Goal: Obtain resource: Download file/media

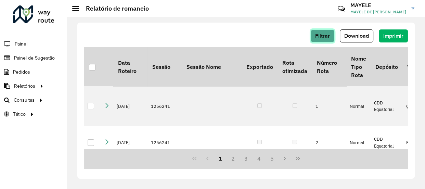
click at [330, 37] on button "Filtrar" at bounding box center [322, 35] width 24 height 13
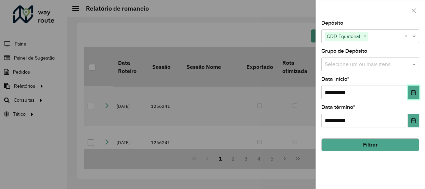
click at [414, 91] on icon "Choose Date" at bounding box center [412, 92] width 5 height 5
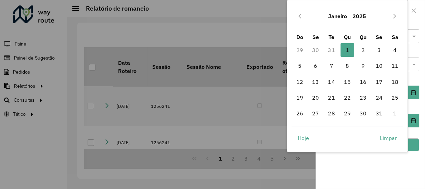
click at [339, 16] on button "Janeiro" at bounding box center [337, 16] width 24 height 16
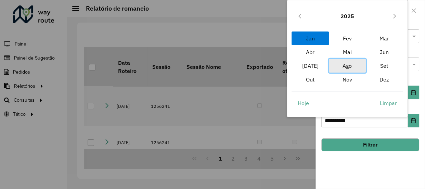
click at [352, 66] on span "Ago" at bounding box center [347, 66] width 37 height 14
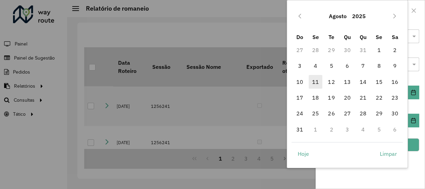
click at [317, 82] on span "11" at bounding box center [315, 82] width 14 height 14
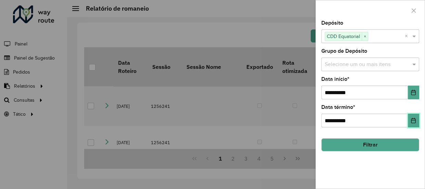
click at [411, 118] on icon "Choose Date" at bounding box center [412, 120] width 5 height 5
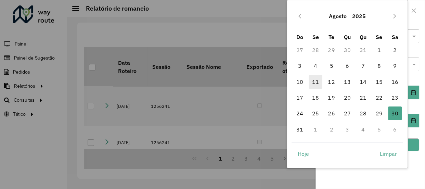
click at [314, 82] on span "11" at bounding box center [315, 82] width 14 height 14
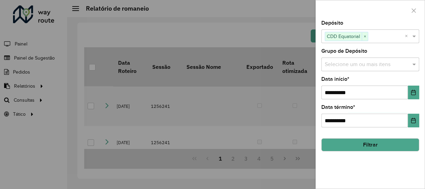
click at [400, 143] on button "Filtrar" at bounding box center [370, 144] width 98 height 13
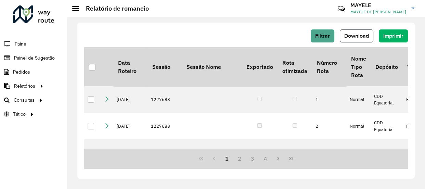
click at [348, 38] on span "Download" at bounding box center [356, 36] width 25 height 6
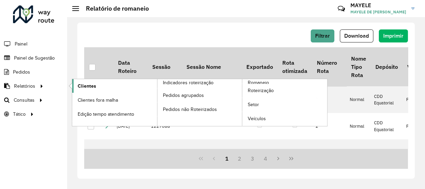
click at [79, 87] on span "Clientes" at bounding box center [87, 85] width 18 height 7
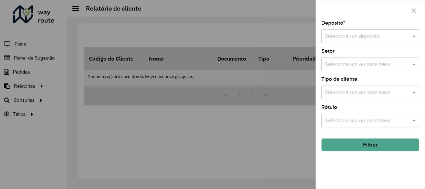
click at [355, 31] on div "Selecione um depósito" at bounding box center [370, 36] width 98 height 14
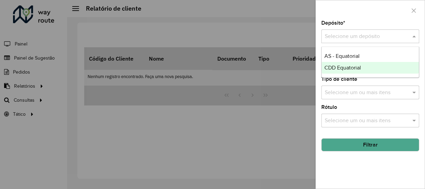
click at [342, 74] on ng-dropdown-panel "AS - Equatorial CDD Equatorial" at bounding box center [370, 61] width 98 height 31
click at [342, 71] on div "CDD Equatorial" at bounding box center [369, 68] width 97 height 12
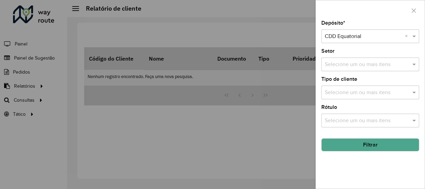
click at [344, 144] on button "Filtrar" at bounding box center [370, 144] width 98 height 13
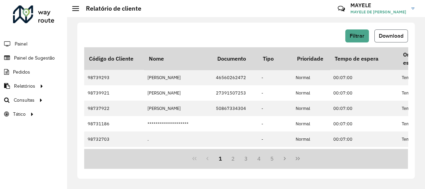
click at [381, 36] on span "Download" at bounding box center [390, 36] width 25 height 6
